Goal: Information Seeking & Learning: Learn about a topic

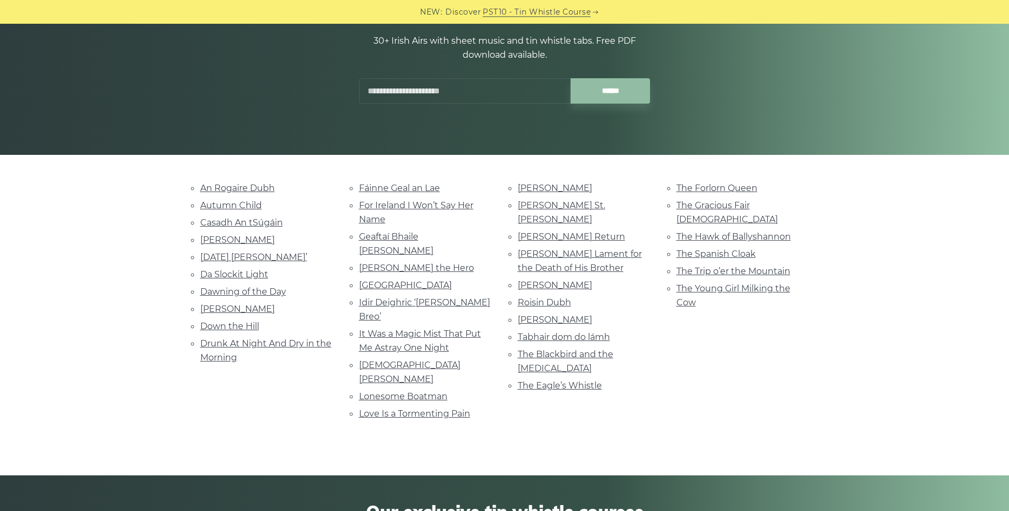
scroll to position [110, 0]
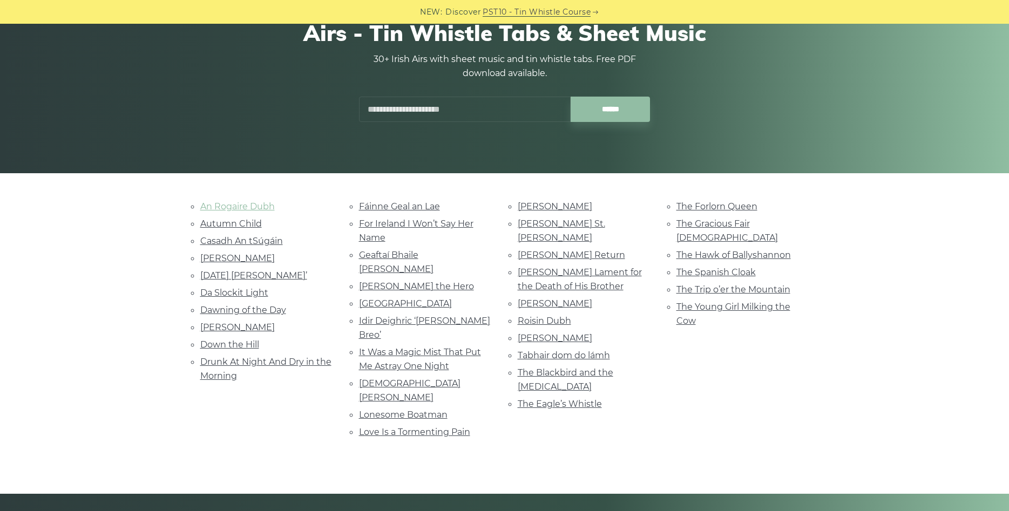
click at [242, 205] on link "An Rogaire Dubh" at bounding box center [237, 206] width 75 height 10
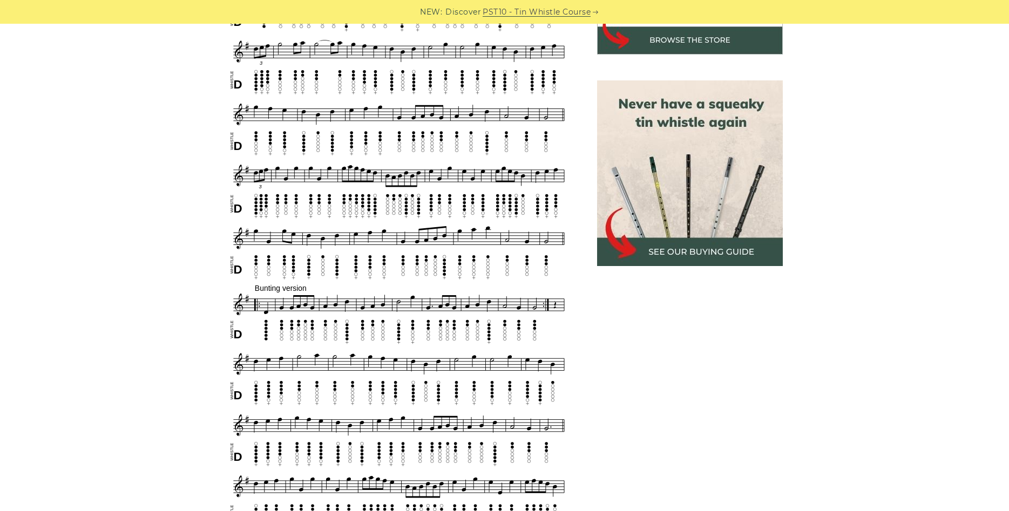
scroll to position [606, 0]
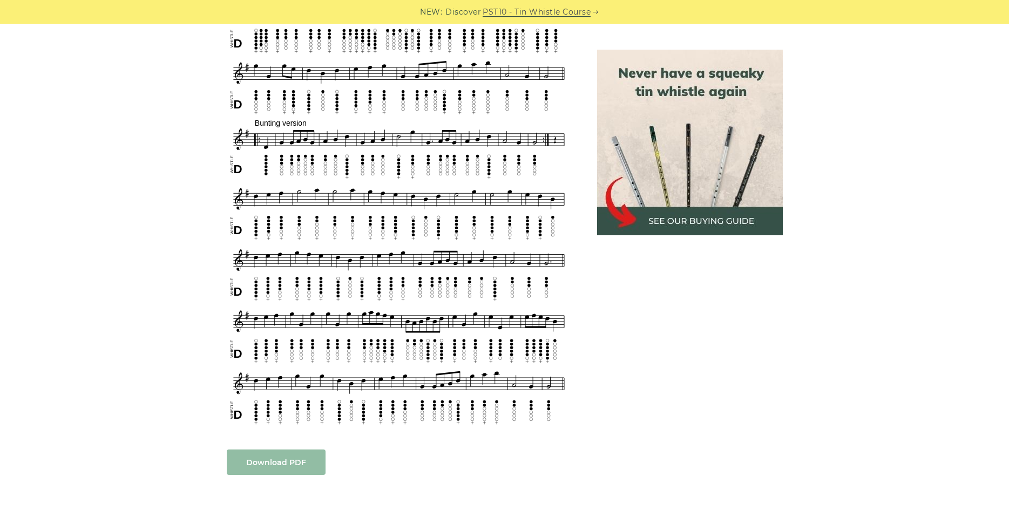
click at [282, 459] on body "NEW: Discover PST10 - Tin Whistle Course Lessons Fingering Charts Tabs & Notes …" at bounding box center [504, 428] width 1009 height 2068
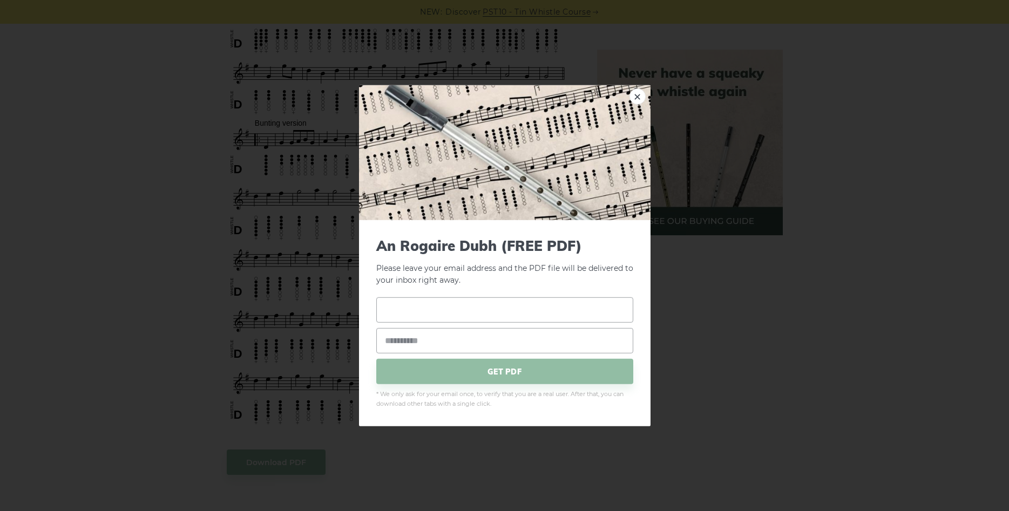
click at [472, 314] on input "text" at bounding box center [504, 309] width 257 height 25
type input "**********"
click at [467, 347] on input "email" at bounding box center [504, 340] width 257 height 25
type input "**********"
click at [511, 374] on span "GET PDF" at bounding box center [504, 371] width 257 height 25
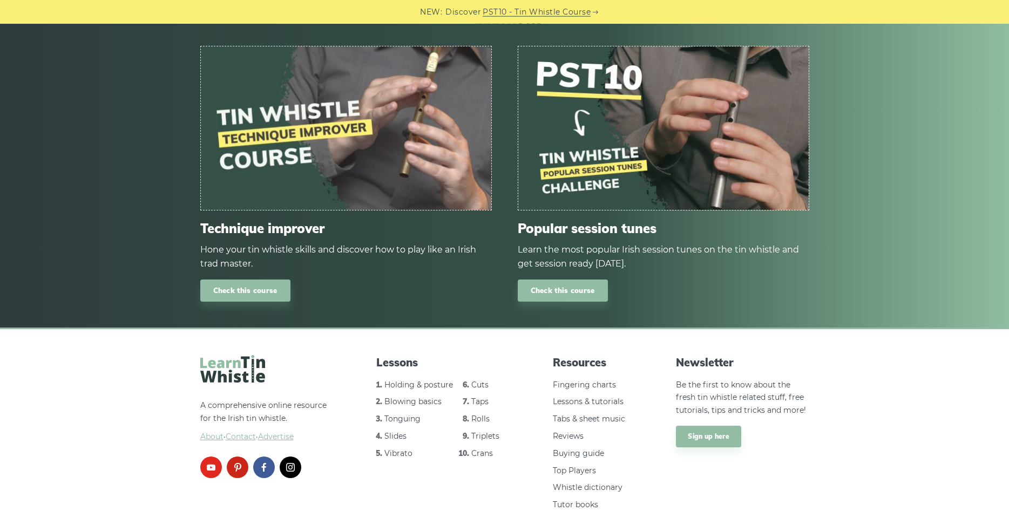
scroll to position [1540, 0]
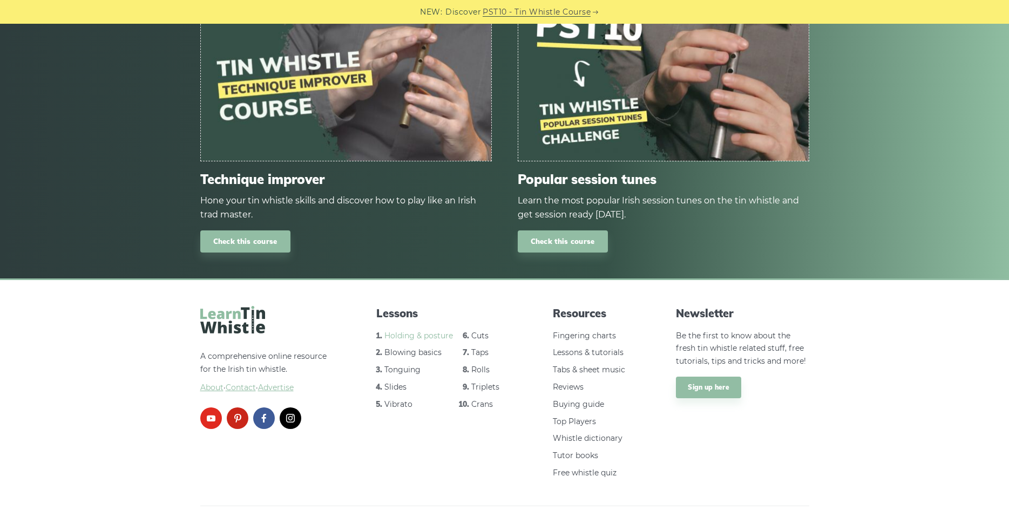
click at [418, 331] on link "Holding & posture" at bounding box center [418, 336] width 69 height 10
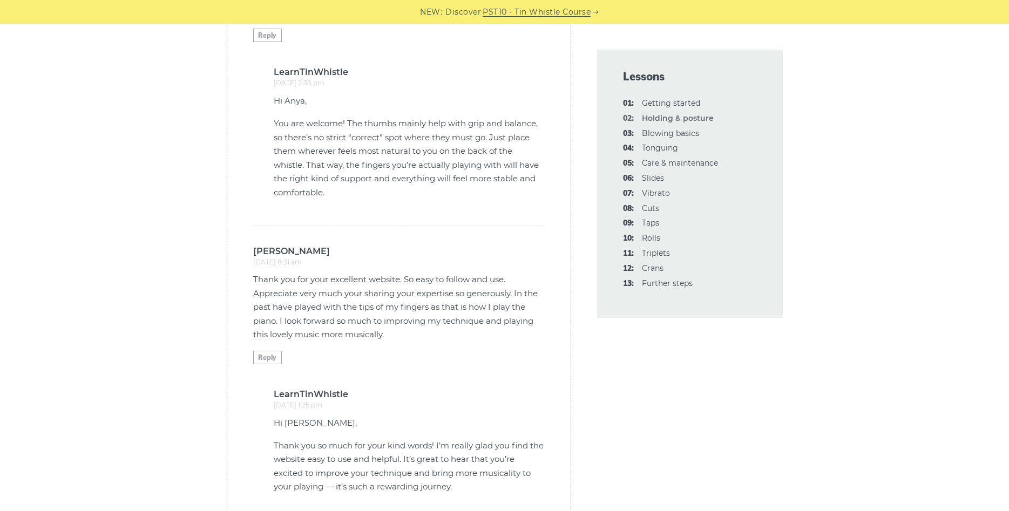
scroll to position [2087, 0]
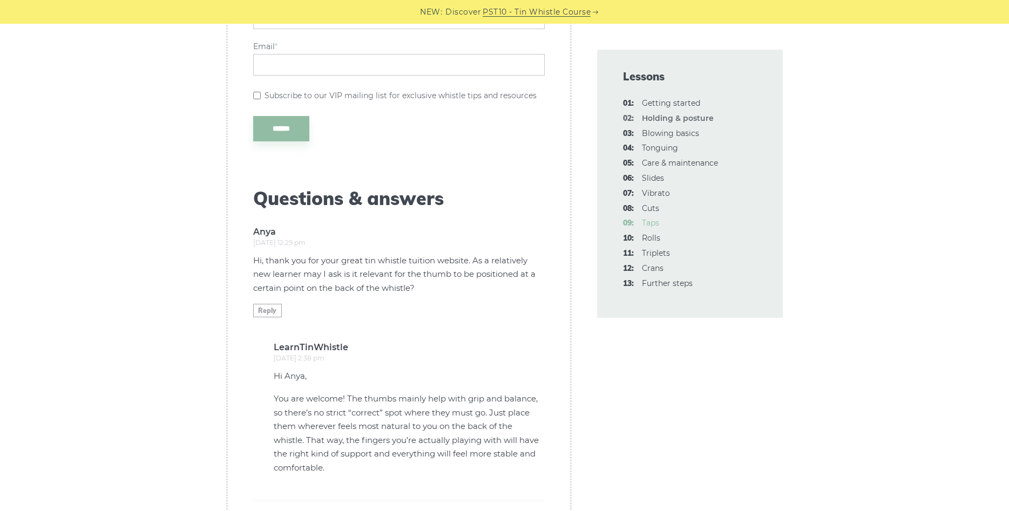
click at [653, 220] on link "09: Taps" at bounding box center [650, 223] width 17 height 10
click at [647, 237] on link "10: Rolls" at bounding box center [651, 238] width 18 height 10
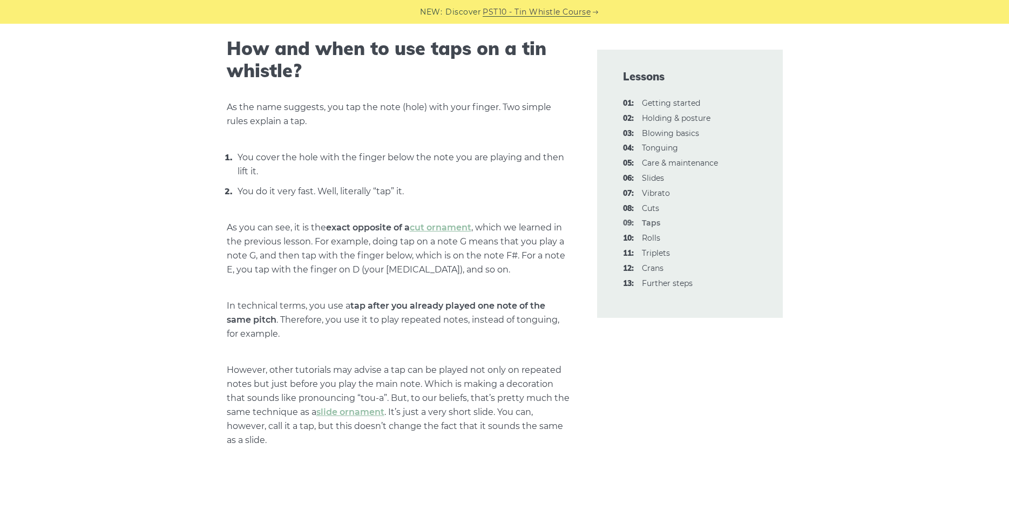
scroll to position [606, 0]
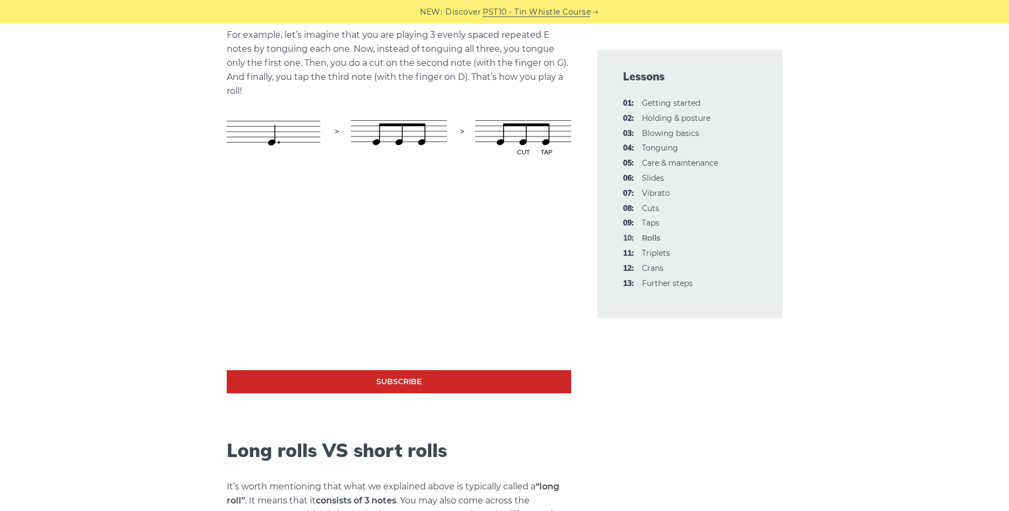
scroll to position [661, 0]
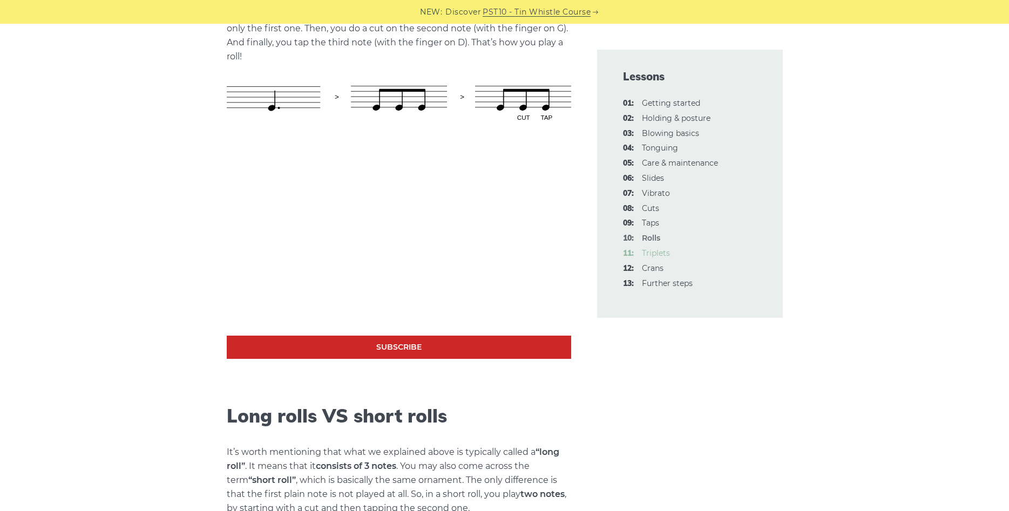
click at [660, 253] on link "11: Triplets" at bounding box center [656, 253] width 28 height 10
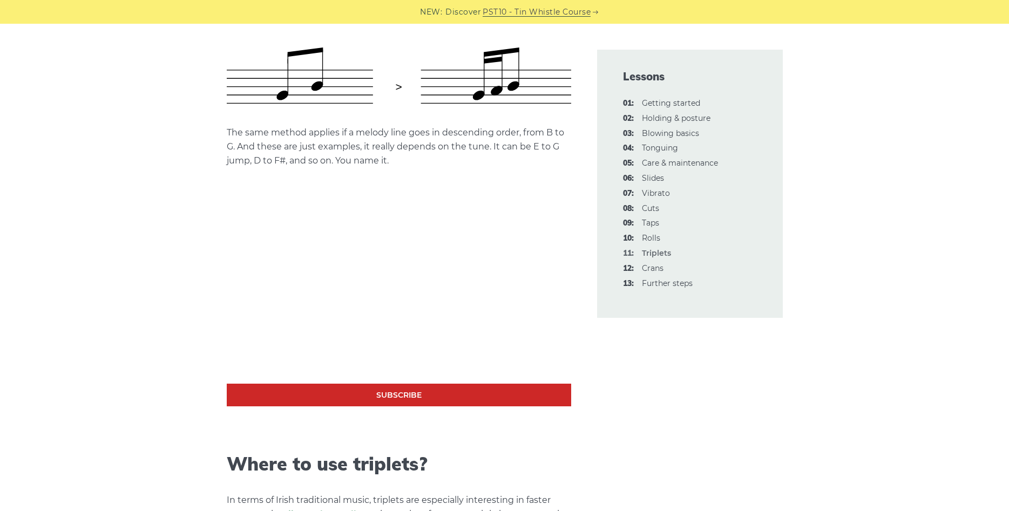
scroll to position [771, 0]
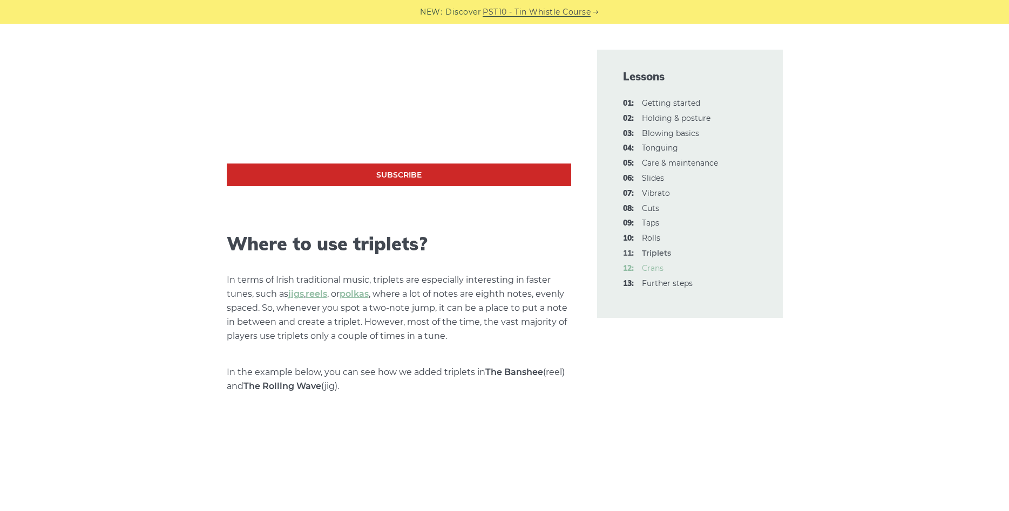
click at [649, 268] on link "12: Crans" at bounding box center [653, 268] width 22 height 10
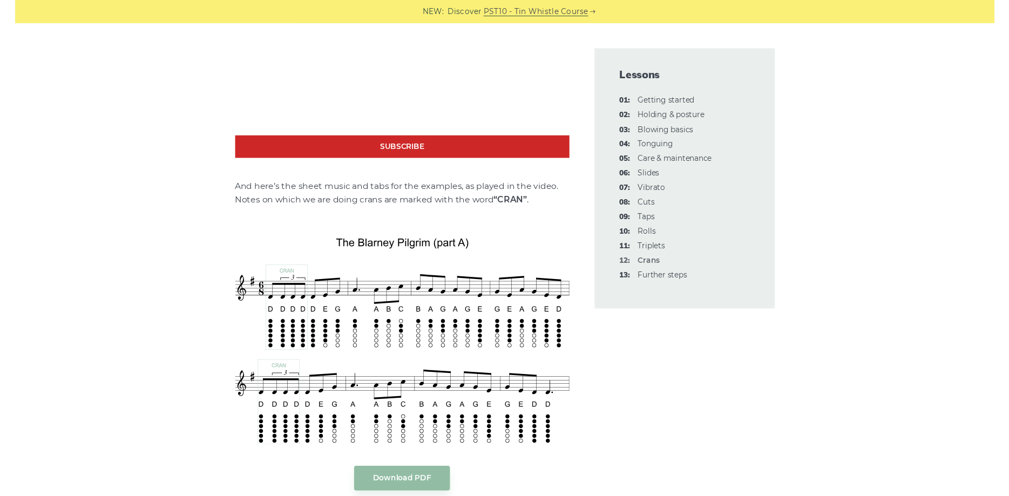
scroll to position [2258, 0]
